Goal: Transaction & Acquisition: Purchase product/service

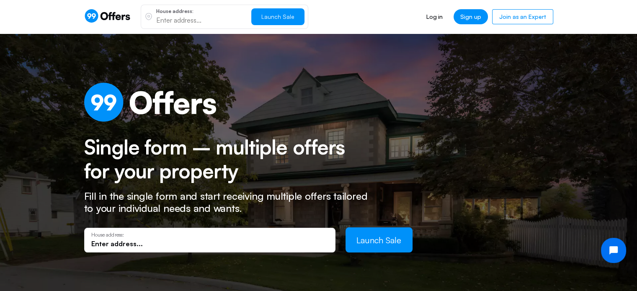
scroll to position [254, 0]
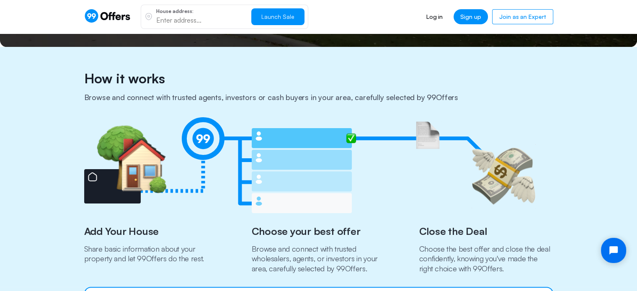
drag, startPoint x: 643, startPoint y: 239, endPoint x: 182, endPoint y: 21, distance: 509.5
click at [182, 21] on input "text" at bounding box center [200, 19] width 88 height 9
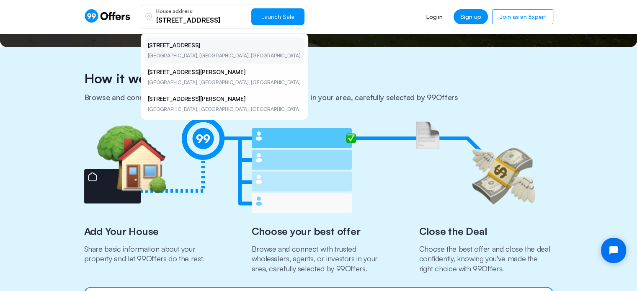
type input "[STREET_ADDRESS]"
click at [182, 51] on li "[STREET_ADDRESS]" at bounding box center [224, 50] width 160 height 27
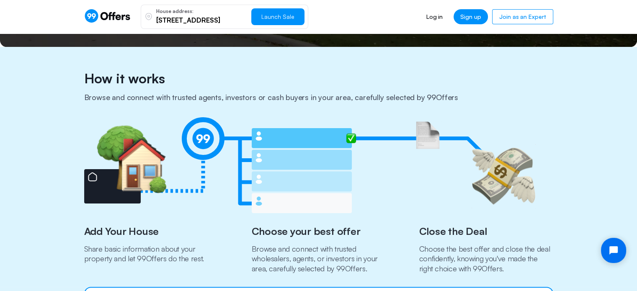
scroll to position [0, 0]
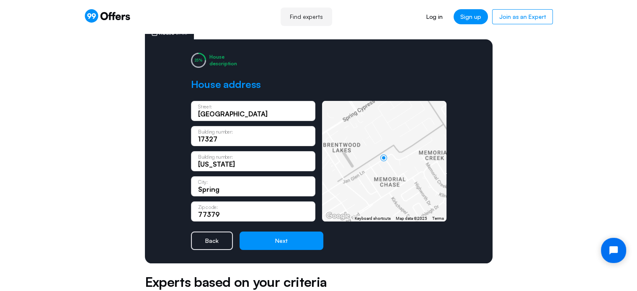
scroll to position [84, 0]
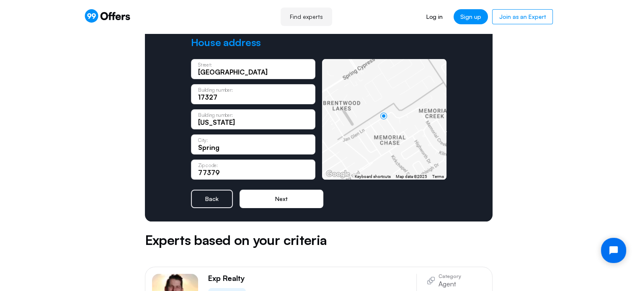
click at [288, 200] on button "Next" at bounding box center [281, 199] width 84 height 18
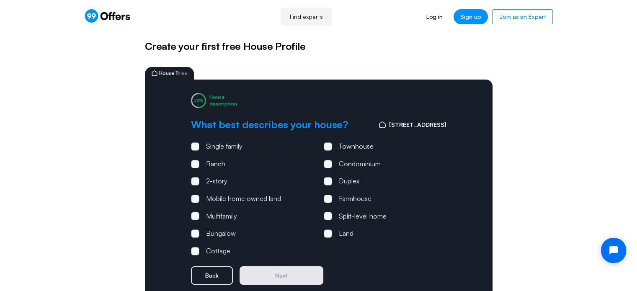
scroll to position [0, 0]
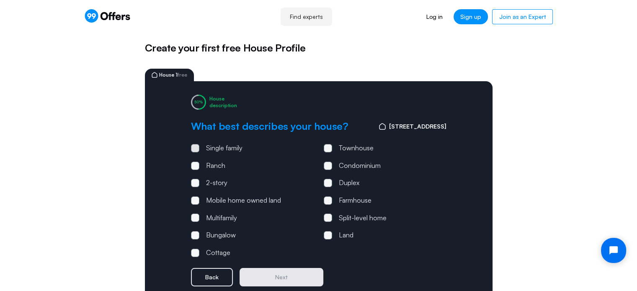
click at [198, 148] on span at bounding box center [195, 148] width 8 height 8
click at [0, 0] on input "Single family" at bounding box center [0, 0] width 0 height 0
click at [195, 180] on span at bounding box center [195, 183] width 8 height 8
click at [0, 0] on input "2-story" at bounding box center [0, 0] width 0 height 0
click at [273, 271] on button "Next" at bounding box center [281, 277] width 84 height 18
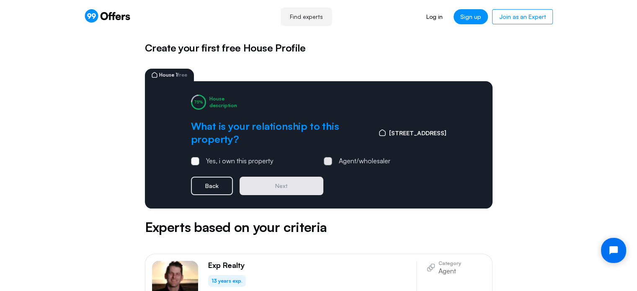
click at [329, 160] on span at bounding box center [328, 161] width 8 height 8
click at [0, 0] on input "Agent/wholesaler" at bounding box center [0, 0] width 0 height 0
click at [286, 187] on button "Next" at bounding box center [281, 186] width 84 height 18
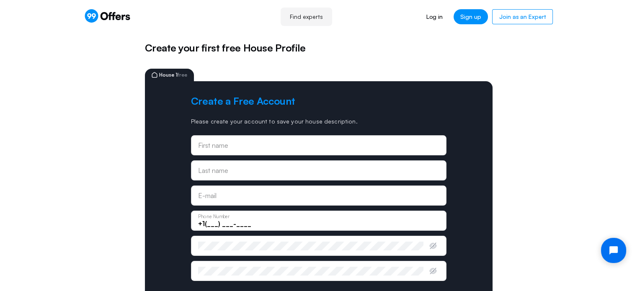
type input "[EMAIL_ADDRESS][DOMAIN_NAME]"
click at [239, 152] on div "First name" at bounding box center [318, 145] width 255 height 20
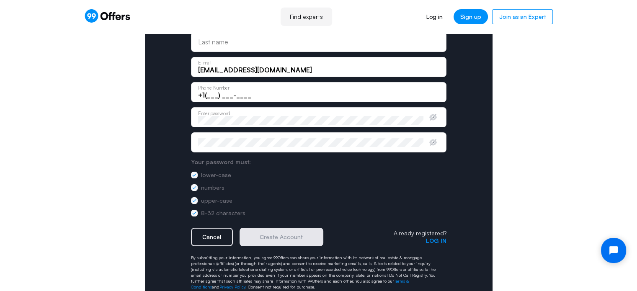
scroll to position [167, 0]
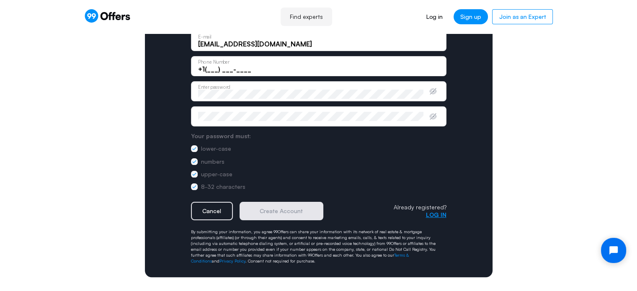
click at [433, 211] on button "Log in" at bounding box center [436, 214] width 21 height 7
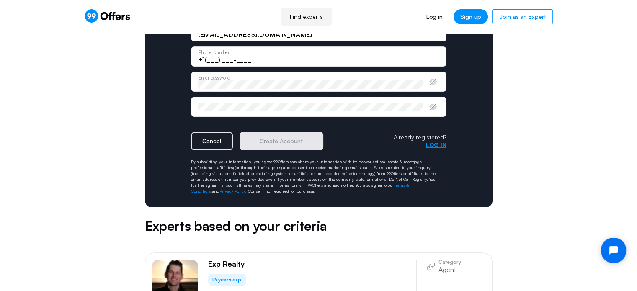
scroll to position [0, 0]
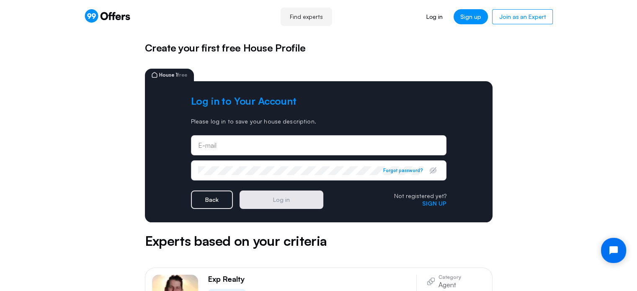
type input "[EMAIL_ADDRESS][DOMAIN_NAME]"
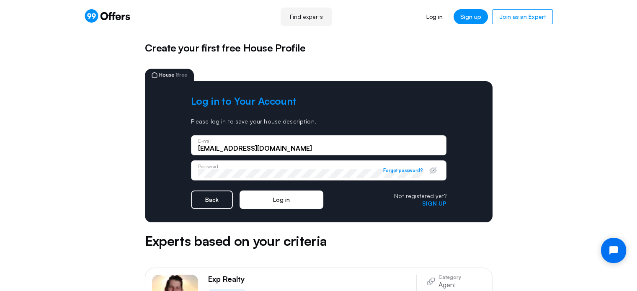
click at [288, 196] on button "Log in" at bounding box center [281, 199] width 84 height 18
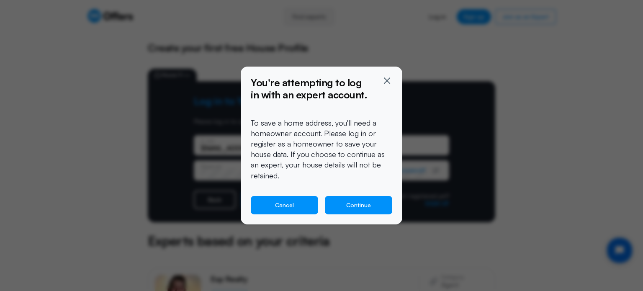
click at [297, 199] on button "Cancel" at bounding box center [284, 205] width 67 height 18
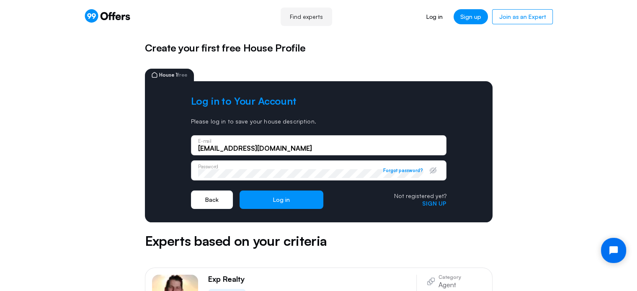
click at [208, 199] on button "Back" at bounding box center [212, 199] width 42 height 18
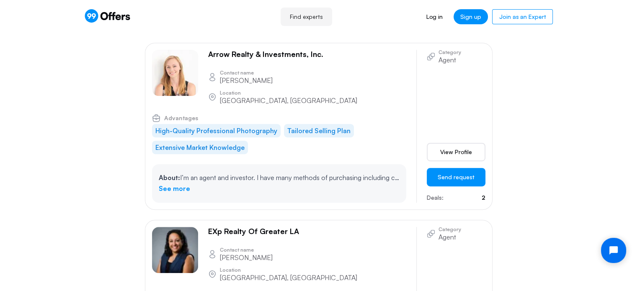
scroll to position [419, 0]
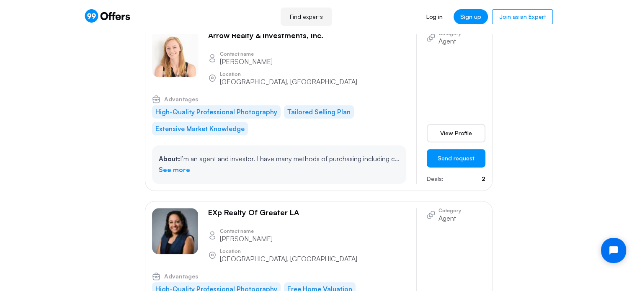
click at [174, 57] on div "Arrow Realty & Investments, Inc. Contact name [PERSON_NAME] Location [GEOGRAPHI…" at bounding box center [284, 107] width 264 height 153
click at [172, 46] on img at bounding box center [175, 54] width 46 height 46
click at [177, 46] on img at bounding box center [175, 54] width 46 height 46
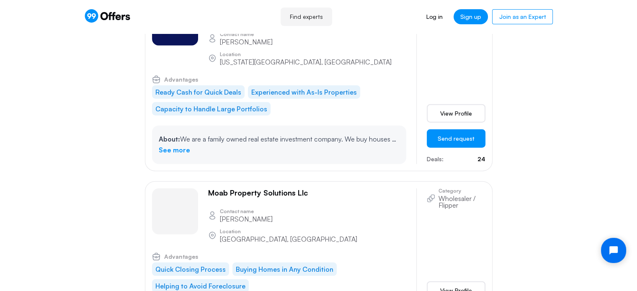
scroll to position [2009, 0]
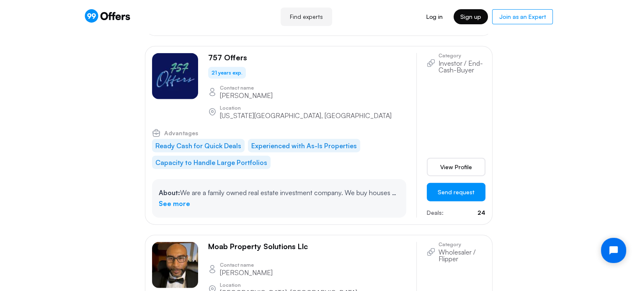
click at [472, 19] on link "Sign up" at bounding box center [470, 16] width 34 height 15
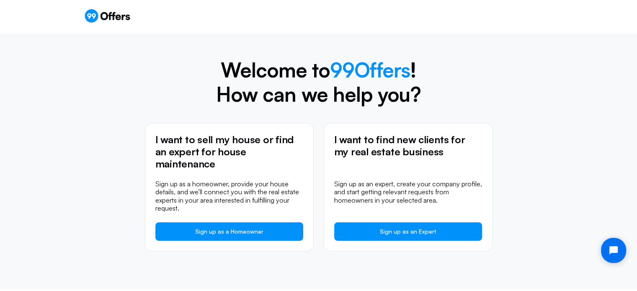
scroll to position [18, 0]
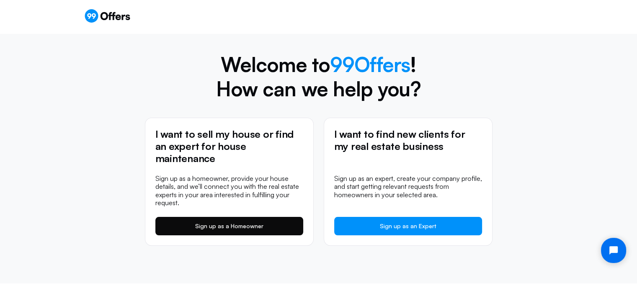
click at [217, 225] on link "Sign up as a Homeowner" at bounding box center [229, 226] width 148 height 18
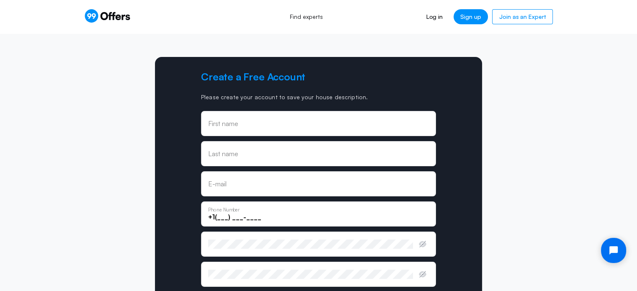
type input "[EMAIL_ADDRESS][DOMAIN_NAME]"
click at [292, 134] on div "First name" at bounding box center [318, 123] width 235 height 25
type input "[PERSON_NAME]"
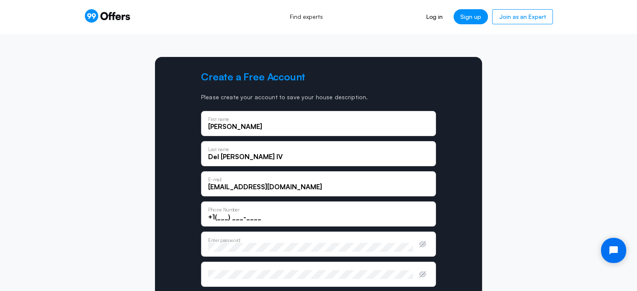
type input "Del [PERSON_NAME] IV"
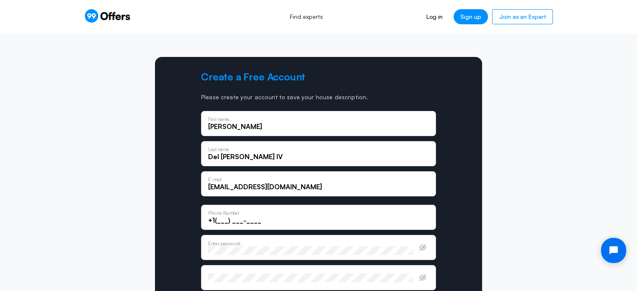
type input "[EMAIL_ADDRESS][DOMAIN_NAME]"
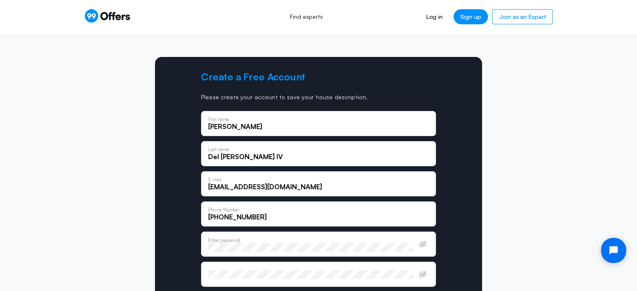
type input "[PHONE_NUMBER]"
click at [421, 244] on icon "button" at bounding box center [422, 244] width 8 height 8
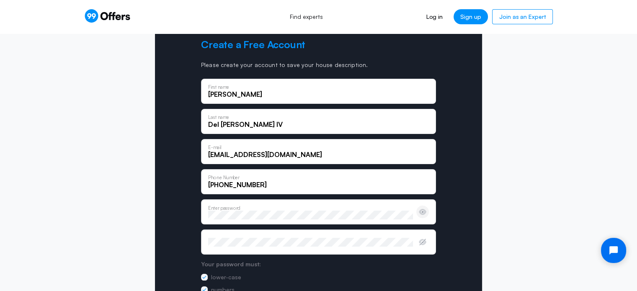
scroll to position [84, 0]
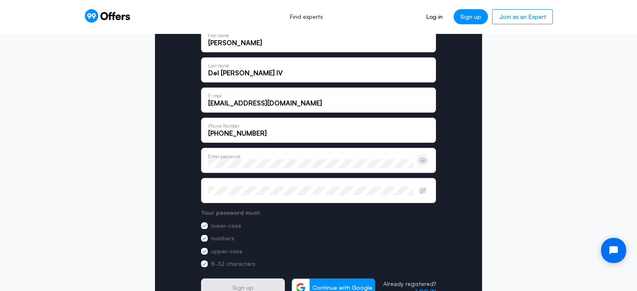
click at [198, 160] on div "Create a Free Account Please create your account to save your house description…" at bounding box center [318, 141] width 327 height 337
click at [109, 170] on div "Create a Free Account Please create your account to save your house description…" at bounding box center [319, 141] width 486 height 337
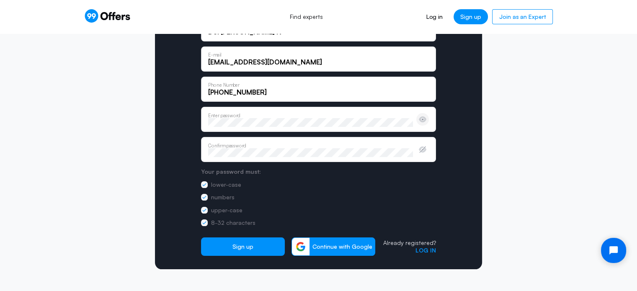
scroll to position [209, 0]
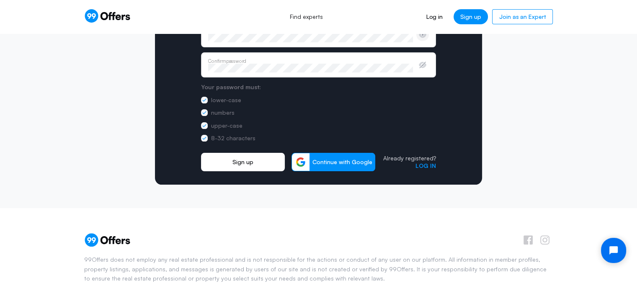
click at [234, 162] on button "Sign up" at bounding box center [243, 162] width 84 height 18
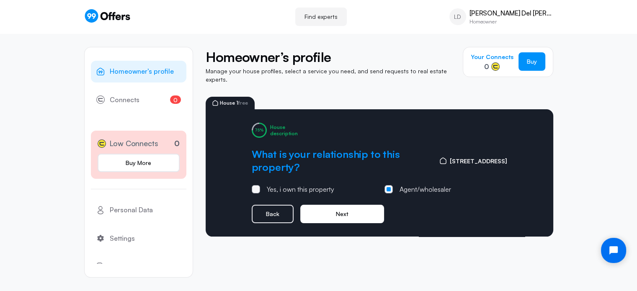
click at [366, 209] on button "Next" at bounding box center [342, 214] width 84 height 18
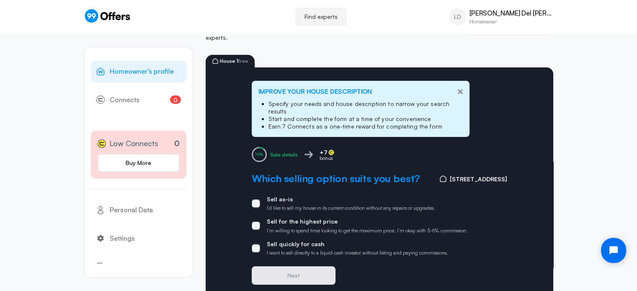
scroll to position [57, 0]
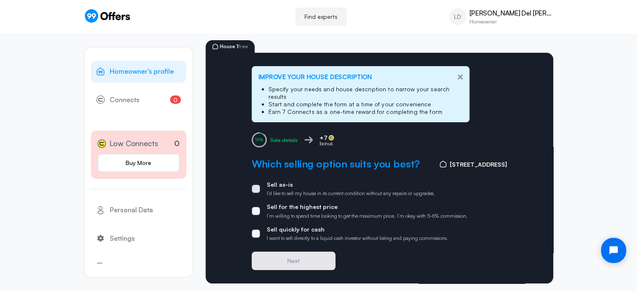
click at [256, 185] on span at bounding box center [256, 189] width 8 height 8
click at [0, 0] on input "Sell as-is I’d like to sell my house in its current condition without any repai…" at bounding box center [0, 0] width 0 height 0
click at [303, 252] on button "Next" at bounding box center [294, 261] width 84 height 18
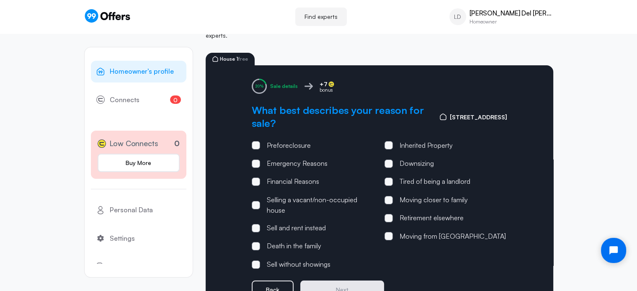
scroll to position [80, 0]
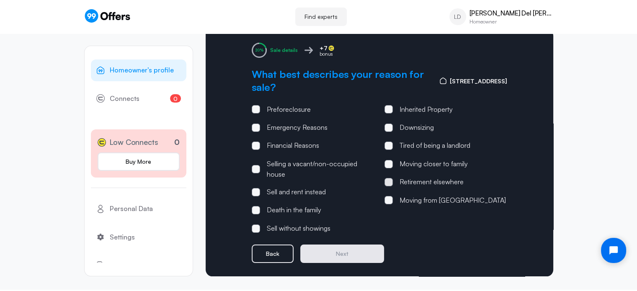
click at [389, 178] on span at bounding box center [388, 182] width 8 height 8
click at [0, 0] on input "Retirement elsewhere" at bounding box center [0, 0] width 0 height 0
click at [354, 249] on button "Next" at bounding box center [342, 253] width 84 height 18
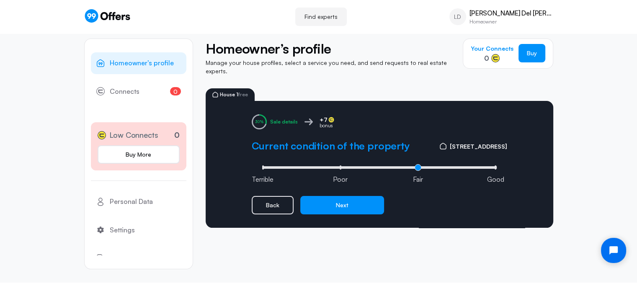
scroll to position [0, 0]
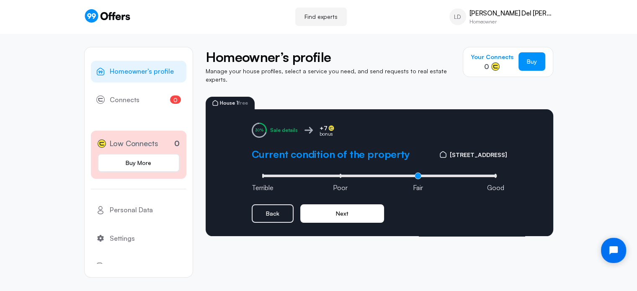
click at [342, 207] on button "Next" at bounding box center [342, 213] width 84 height 18
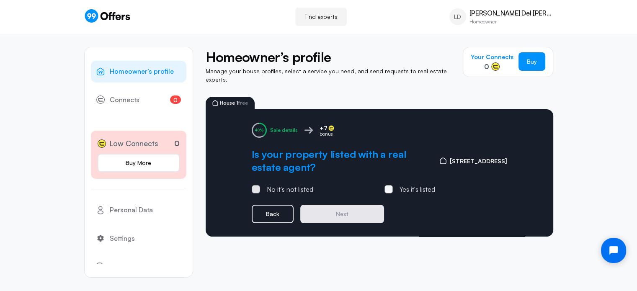
click at [256, 185] on span at bounding box center [256, 189] width 8 height 8
click at [0, 0] on input "No it's not listed" at bounding box center [0, 0] width 0 height 0
click at [355, 209] on button "Next" at bounding box center [342, 214] width 84 height 18
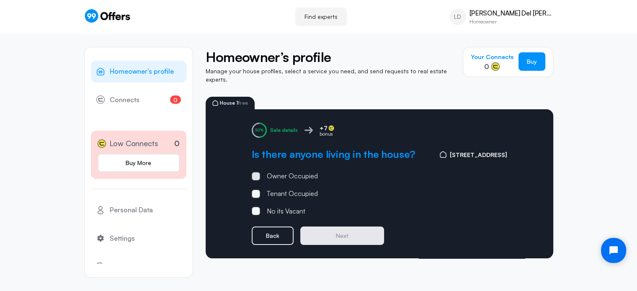
click at [253, 172] on span at bounding box center [256, 176] width 8 height 8
click at [0, 0] on input "Owner Occupied" at bounding box center [0, 0] width 0 height 0
click at [362, 226] on button "Next" at bounding box center [342, 235] width 84 height 18
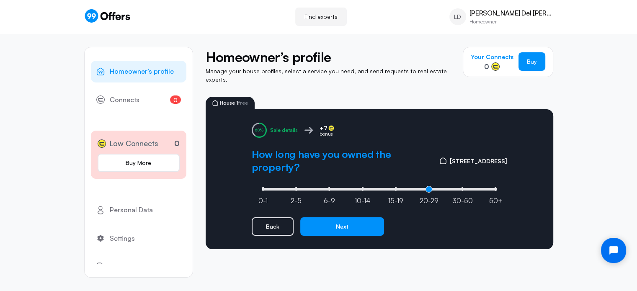
drag, startPoint x: 264, startPoint y: 185, endPoint x: 457, endPoint y: 184, distance: 193.4
type input "6"
click at [447, 188] on input "range" at bounding box center [379, 189] width 239 height 3
drag, startPoint x: 462, startPoint y: 184, endPoint x: 475, endPoint y: 183, distance: 13.4
click at [475, 188] on input "range" at bounding box center [379, 189] width 239 height 3
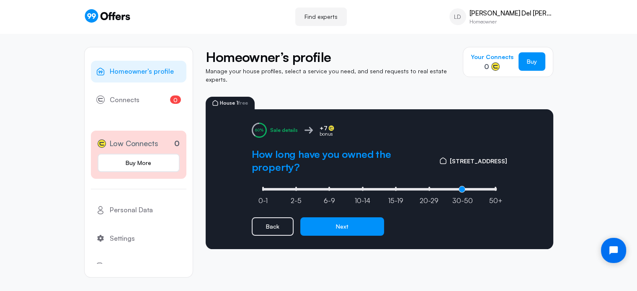
click at [477, 188] on input "range" at bounding box center [379, 189] width 239 height 3
drag, startPoint x: 462, startPoint y: 181, endPoint x: 472, endPoint y: 181, distance: 10.0
click at [472, 188] on input "range" at bounding box center [379, 189] width 239 height 3
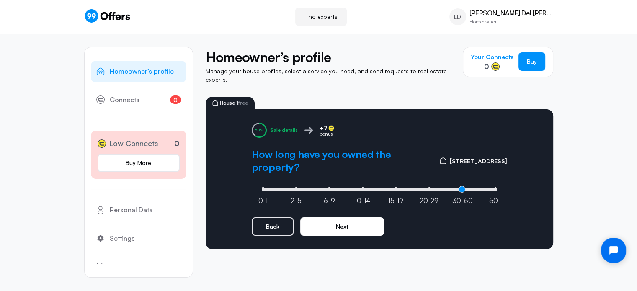
click at [337, 218] on button "Next" at bounding box center [342, 226] width 84 height 18
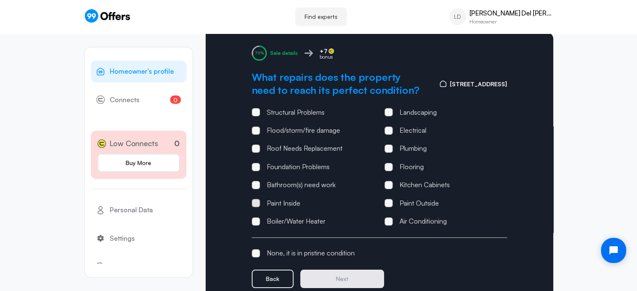
scroll to position [84, 0]
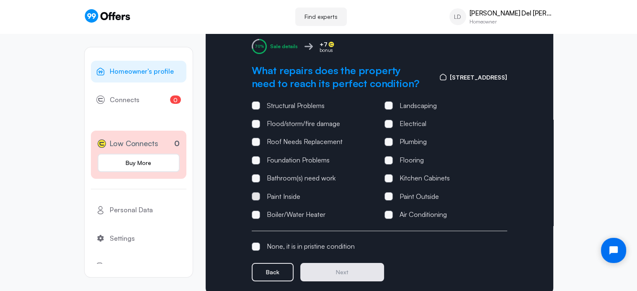
click at [260, 191] on label "Paint Inside" at bounding box center [276, 196] width 49 height 11
click at [0, 0] on input "Paint Inside" at bounding box center [0, 0] width 0 height 0
click at [381, 100] on div "Structural Problems Flood/storm/fire damage Roof Needs Replacement Foundation P…" at bounding box center [379, 160] width 255 height 121
click at [386, 101] on span at bounding box center [388, 105] width 8 height 8
click at [0, 0] on input "Landscaping" at bounding box center [0, 0] width 0 height 0
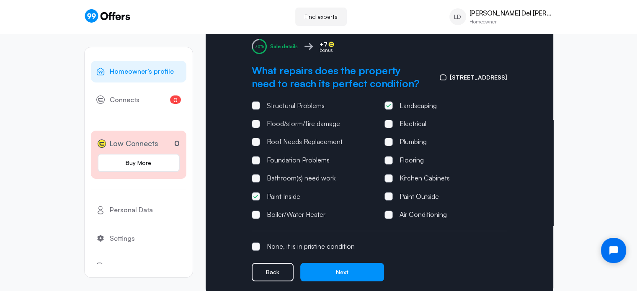
click at [386, 195] on div "Paint Outside" at bounding box center [445, 196] width 123 height 11
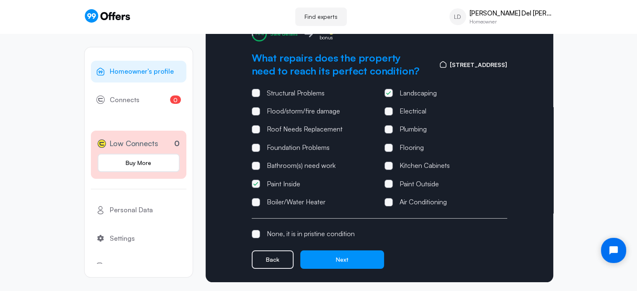
scroll to position [102, 0]
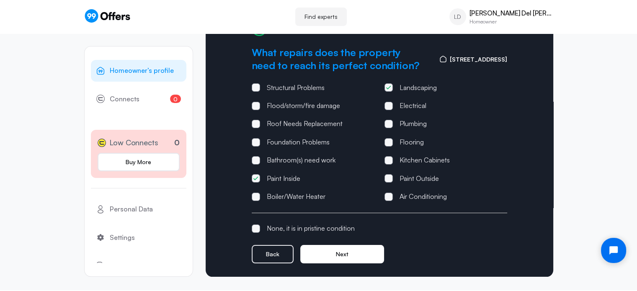
click at [345, 246] on button "Next" at bounding box center [342, 254] width 84 height 18
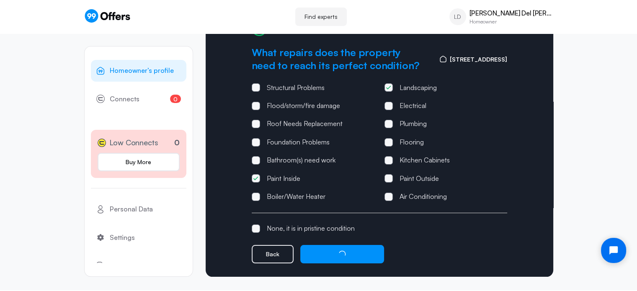
scroll to position [0, 0]
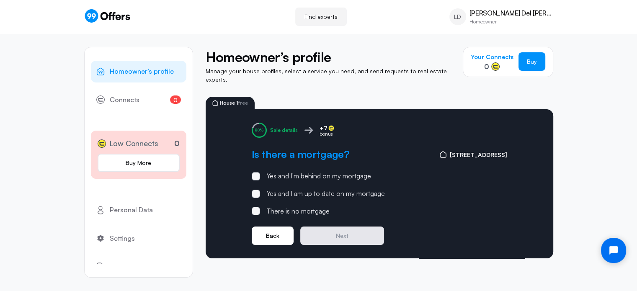
click at [270, 227] on button "Back" at bounding box center [273, 235] width 42 height 18
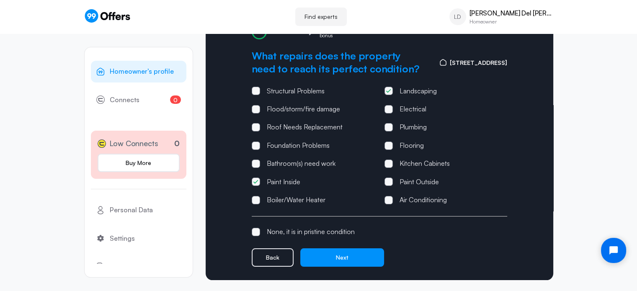
scroll to position [102, 0]
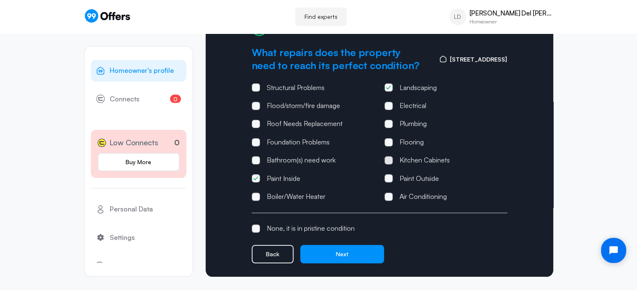
click at [388, 157] on span at bounding box center [388, 160] width 8 height 8
click at [0, 0] on input "Kitchen Cabinets" at bounding box center [0, 0] width 0 height 0
click at [386, 157] on span at bounding box center [388, 160] width 8 height 8
click at [0, 0] on input "Kitchen Cabinets" at bounding box center [0, 0] width 0 height 0
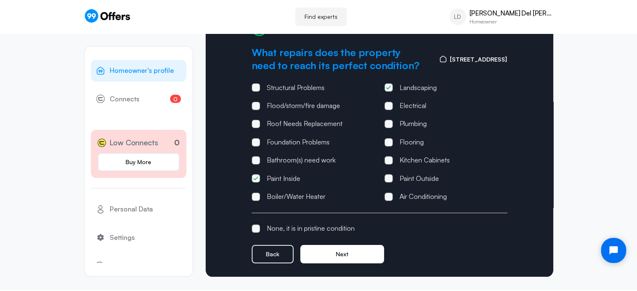
click at [352, 245] on button "Next" at bounding box center [342, 254] width 84 height 18
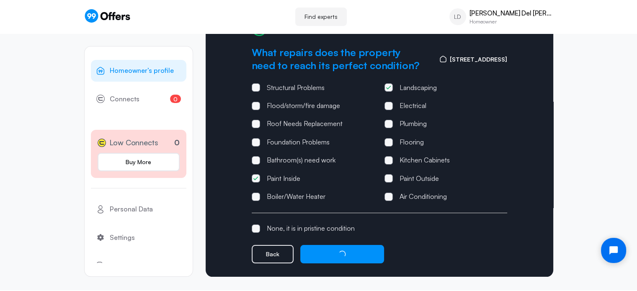
scroll to position [0, 0]
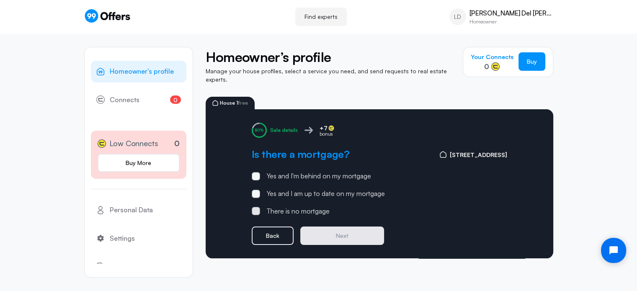
click at [315, 206] on div "There is no mortgage" at bounding box center [298, 211] width 63 height 11
click at [0, 0] on input "There is no mortgage" at bounding box center [0, 0] width 0 height 0
click at [337, 226] on button "Next" at bounding box center [342, 235] width 84 height 18
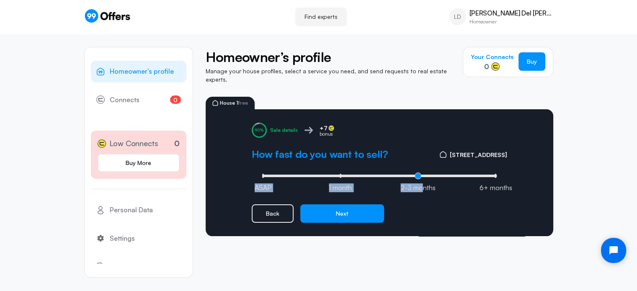
drag, startPoint x: 422, startPoint y: 178, endPoint x: 261, endPoint y: 169, distance: 161.0
click at [263, 172] on div "ASAP 1 month 2-3 months 6+ months" at bounding box center [379, 175] width 239 height 8
type input "0"
click at [261, 175] on input "range" at bounding box center [379, 176] width 239 height 3
click at [349, 210] on button "Next" at bounding box center [342, 213] width 84 height 18
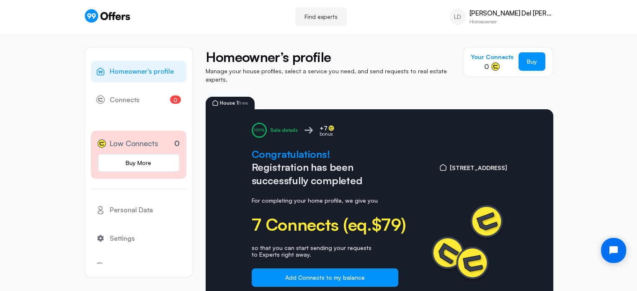
scroll to position [24, 0]
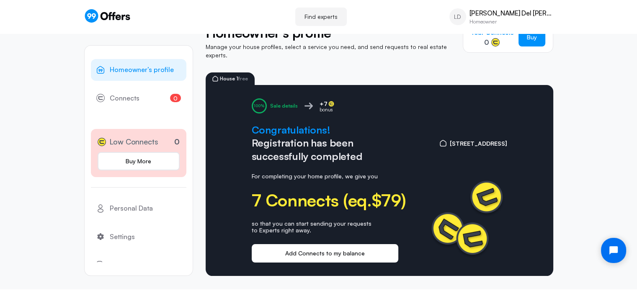
click at [330, 244] on button "Add Connects to my balance" at bounding box center [325, 253] width 146 height 18
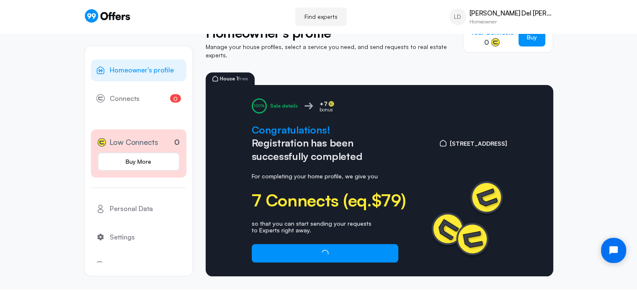
scroll to position [0, 0]
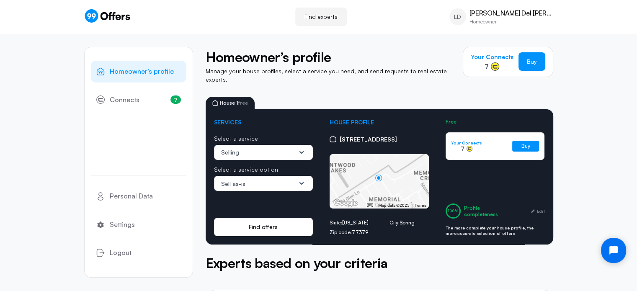
click at [282, 218] on button "Find offers" at bounding box center [263, 227] width 99 height 18
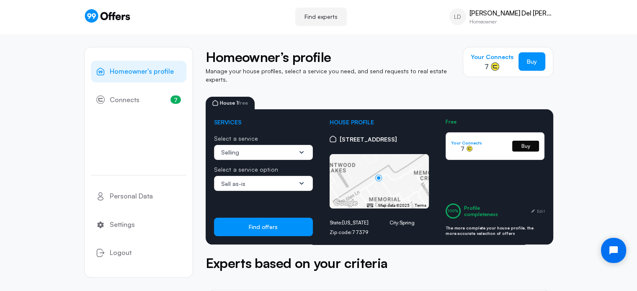
click at [526, 142] on link "Buy" at bounding box center [525, 146] width 27 height 11
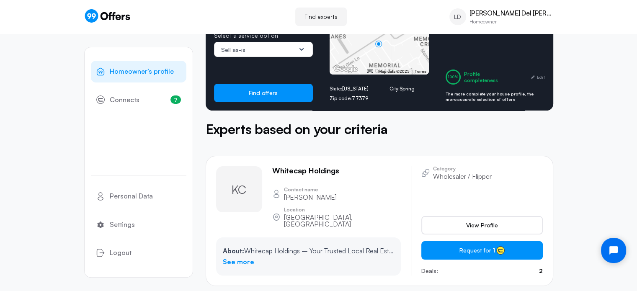
scroll to position [37, 0]
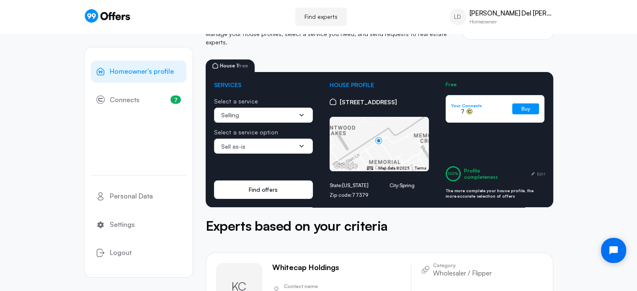
click at [288, 185] on button "Find offers" at bounding box center [263, 189] width 99 height 18
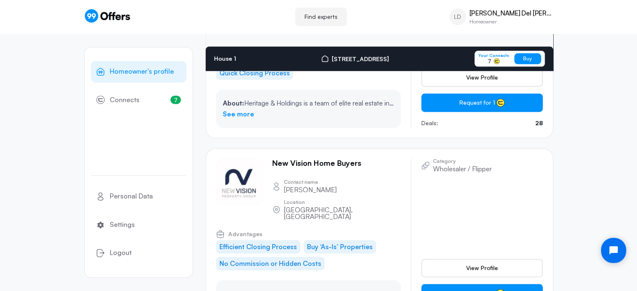
scroll to position [1121, 0]
